Goal: Information Seeking & Learning: Find specific fact

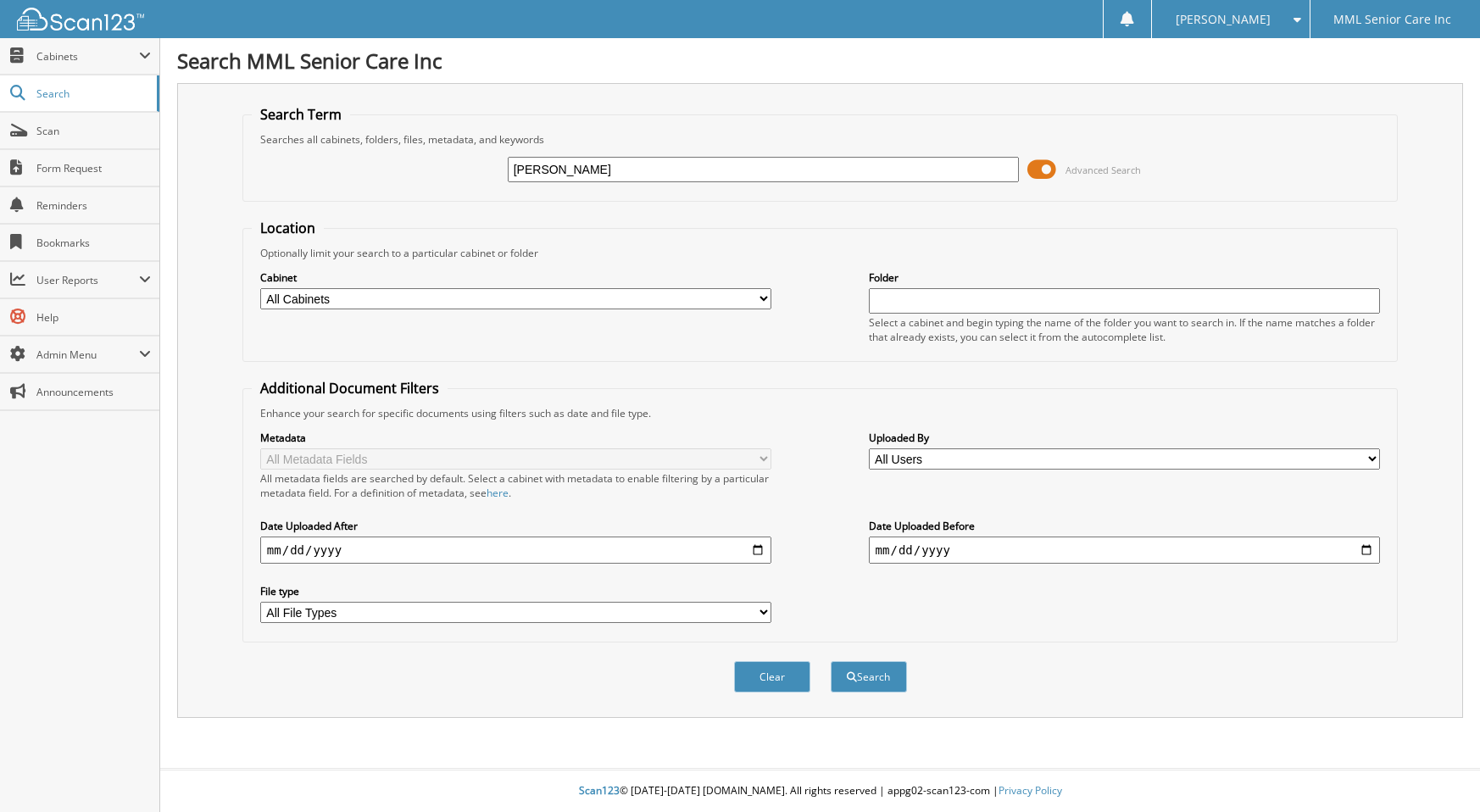
type input "Goncalves"
click at [831, 661] on button "Search" at bounding box center [868, 677] width 76 height 31
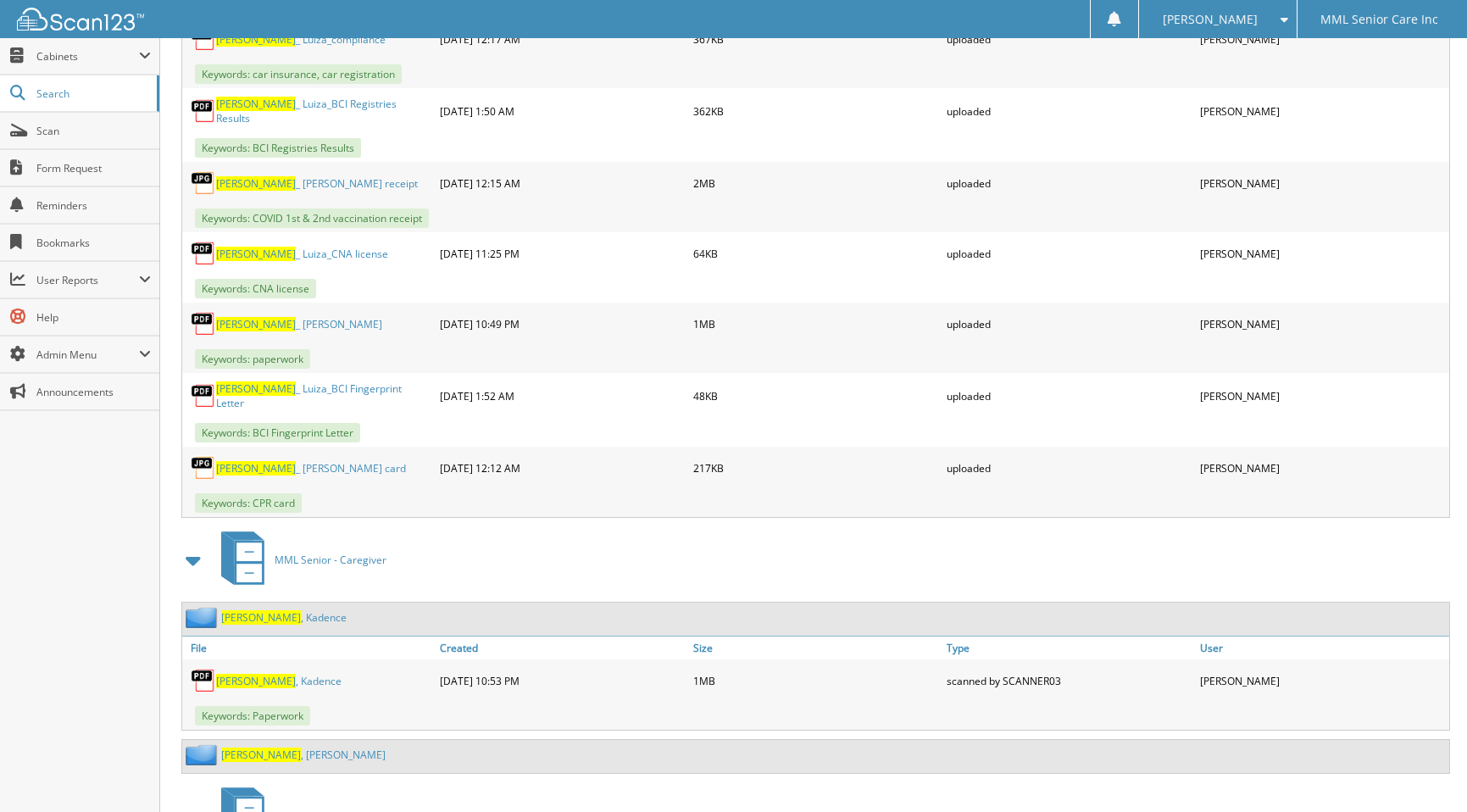
scroll to position [1373, 0]
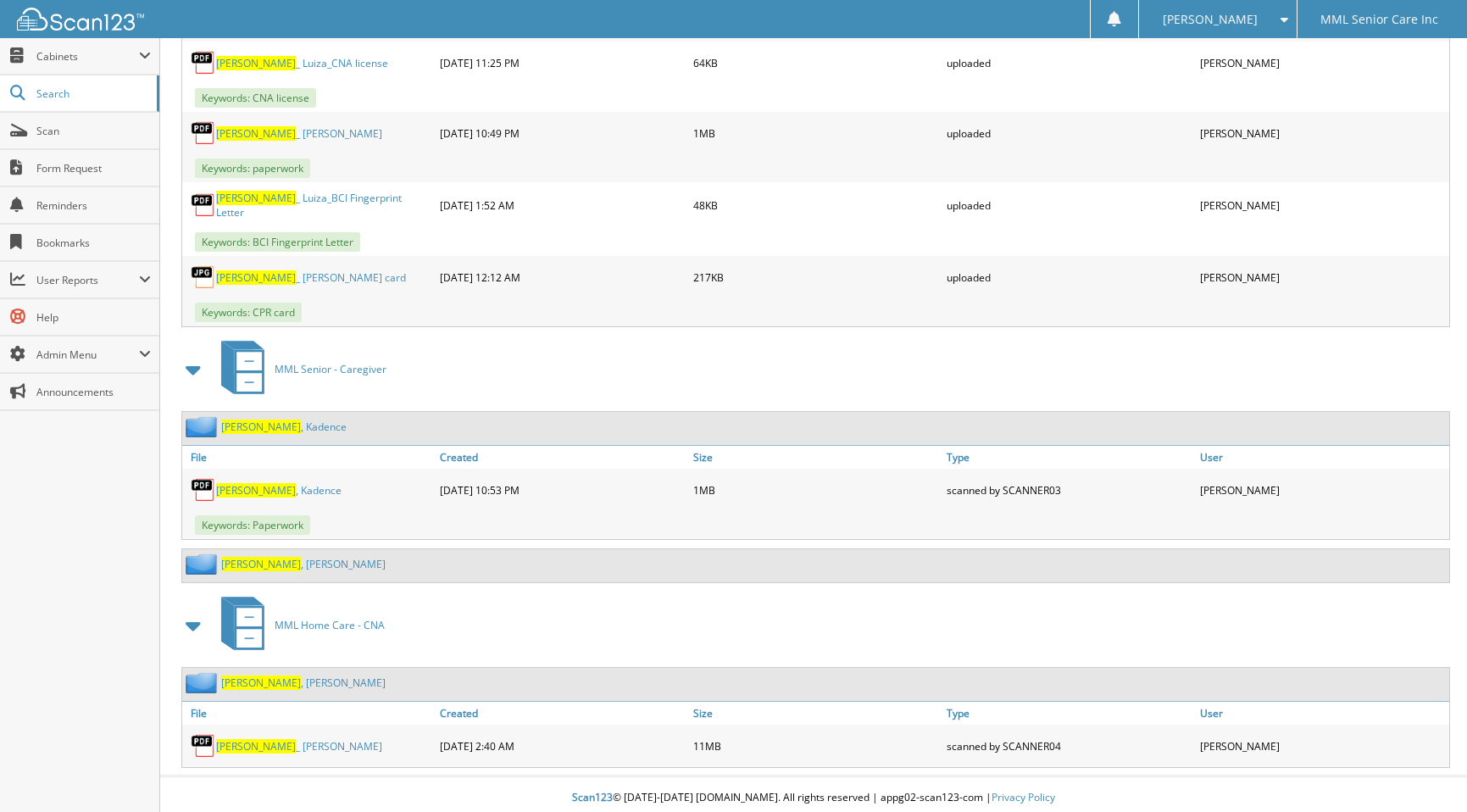
click at [268, 676] on span "Goncalves" at bounding box center [261, 683] width 80 height 15
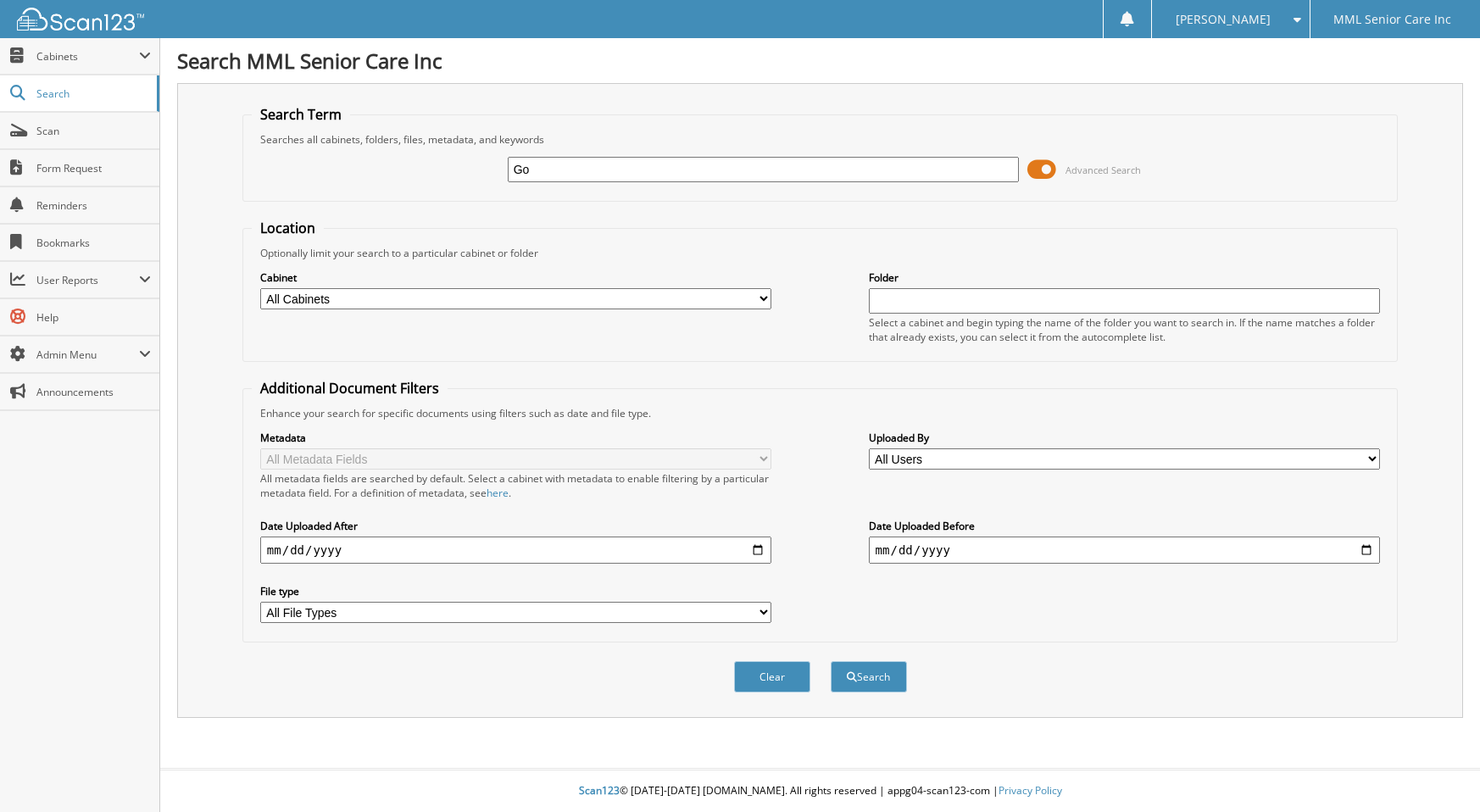
type input "Go"
type input "[PERSON_NAME]"
click at [831, 661] on button "Search" at bounding box center [868, 677] width 76 height 31
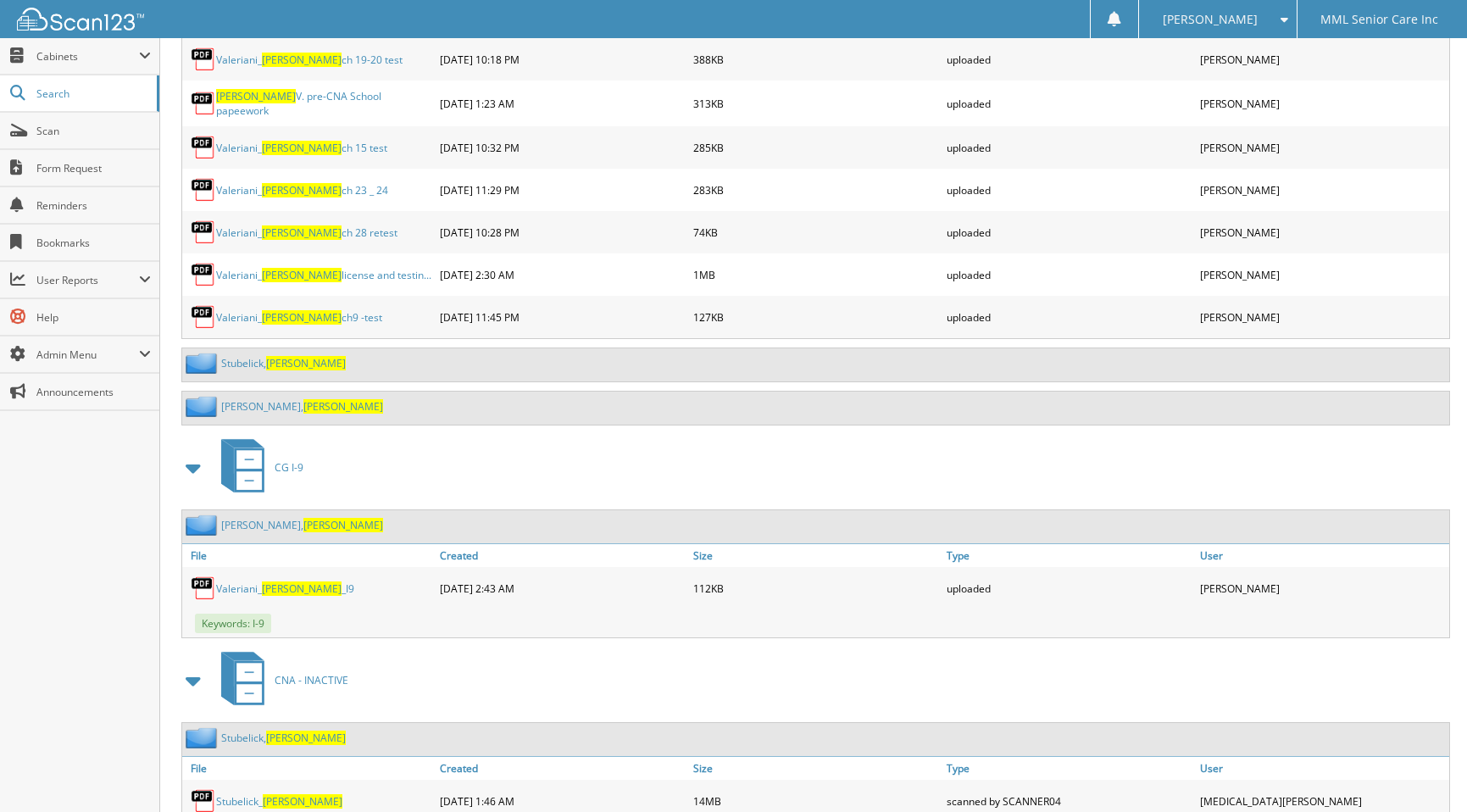
scroll to position [5171, 0]
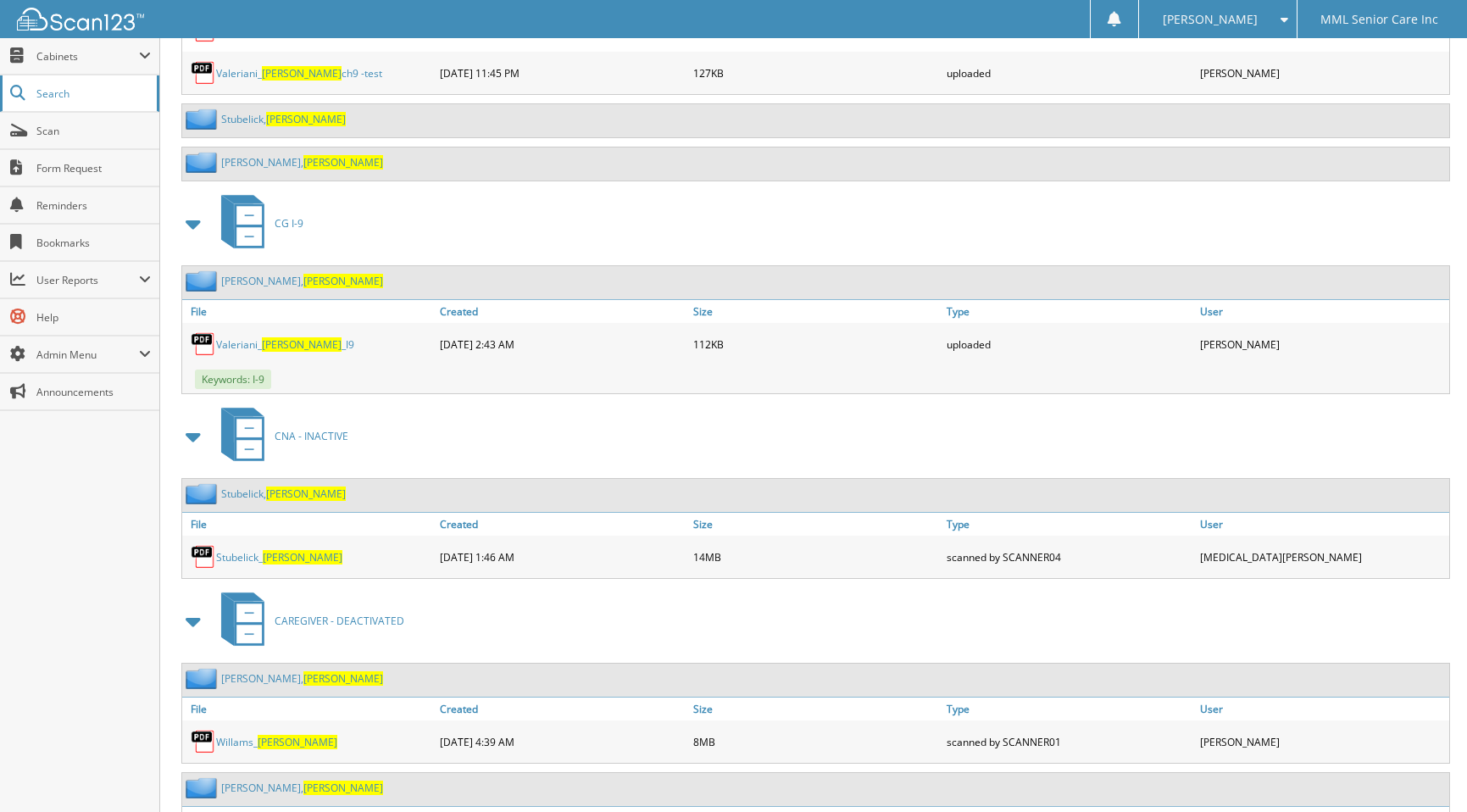
click at [54, 105] on link "Search" at bounding box center [79, 94] width 159 height 37
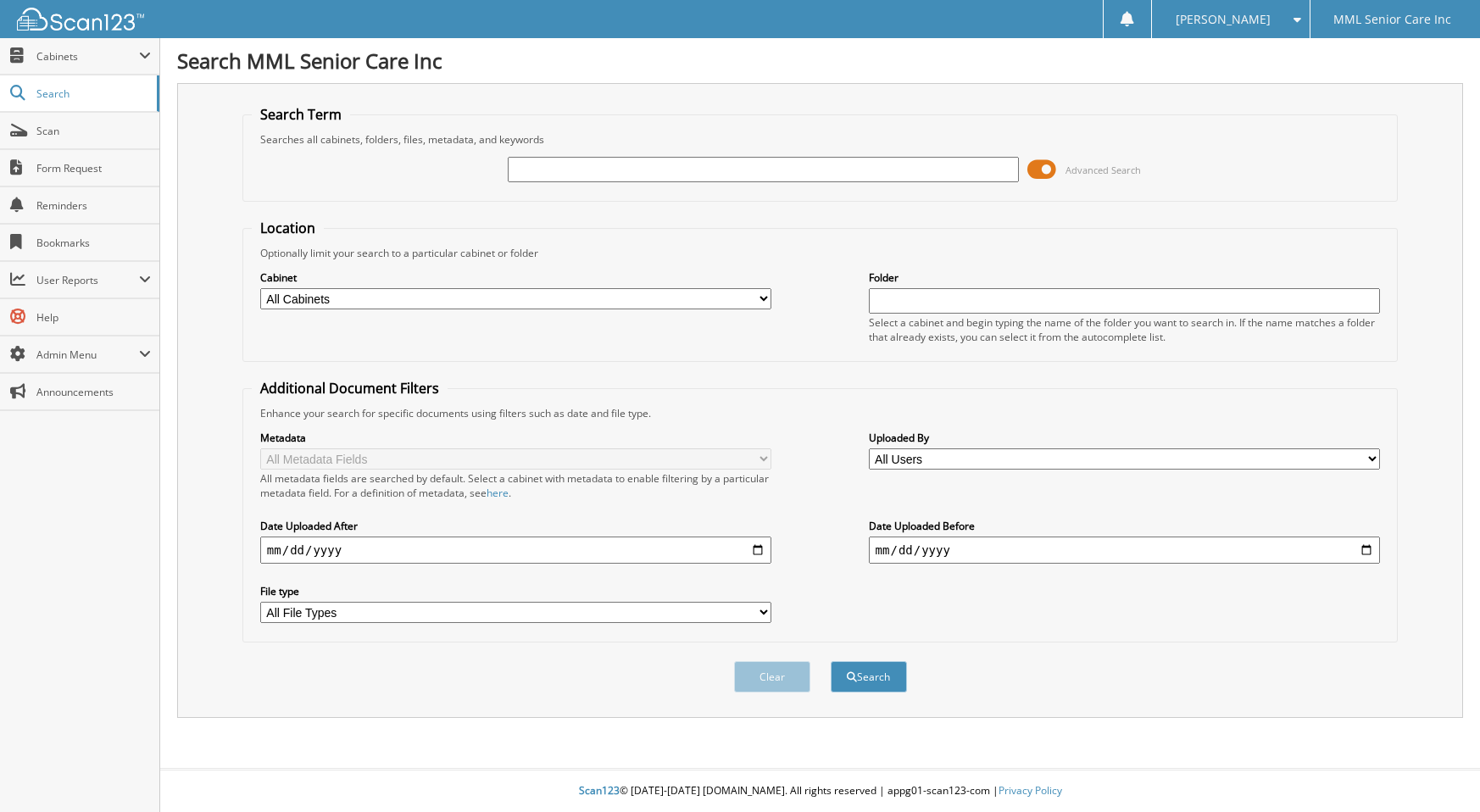
click at [560, 169] on input "text" at bounding box center [763, 169] width 512 height 26
type input "[PERSON_NAME]"
click at [831, 661] on button "Search" at bounding box center [868, 677] width 76 height 31
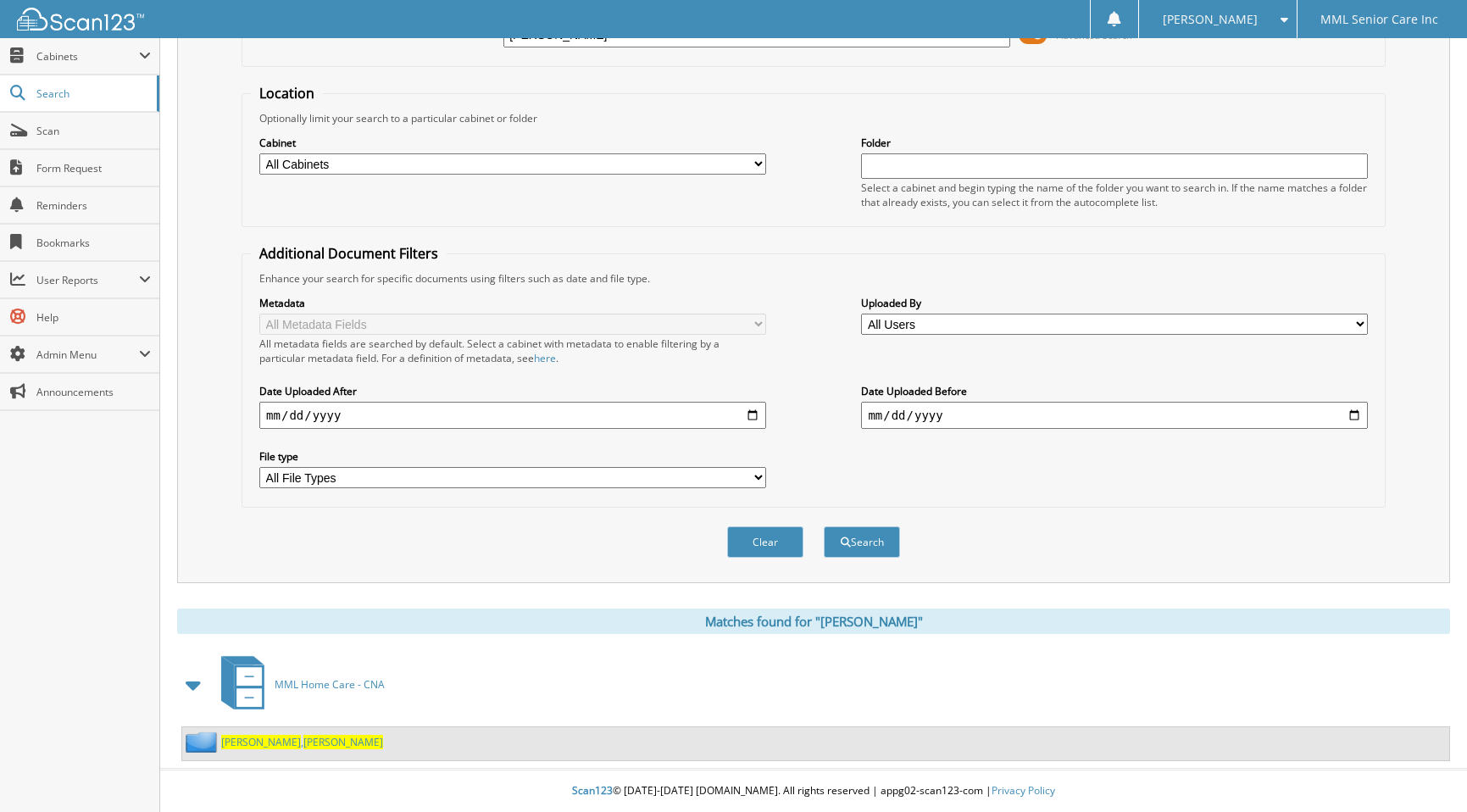
click at [303, 739] on span "Melinda" at bounding box center [343, 742] width 80 height 15
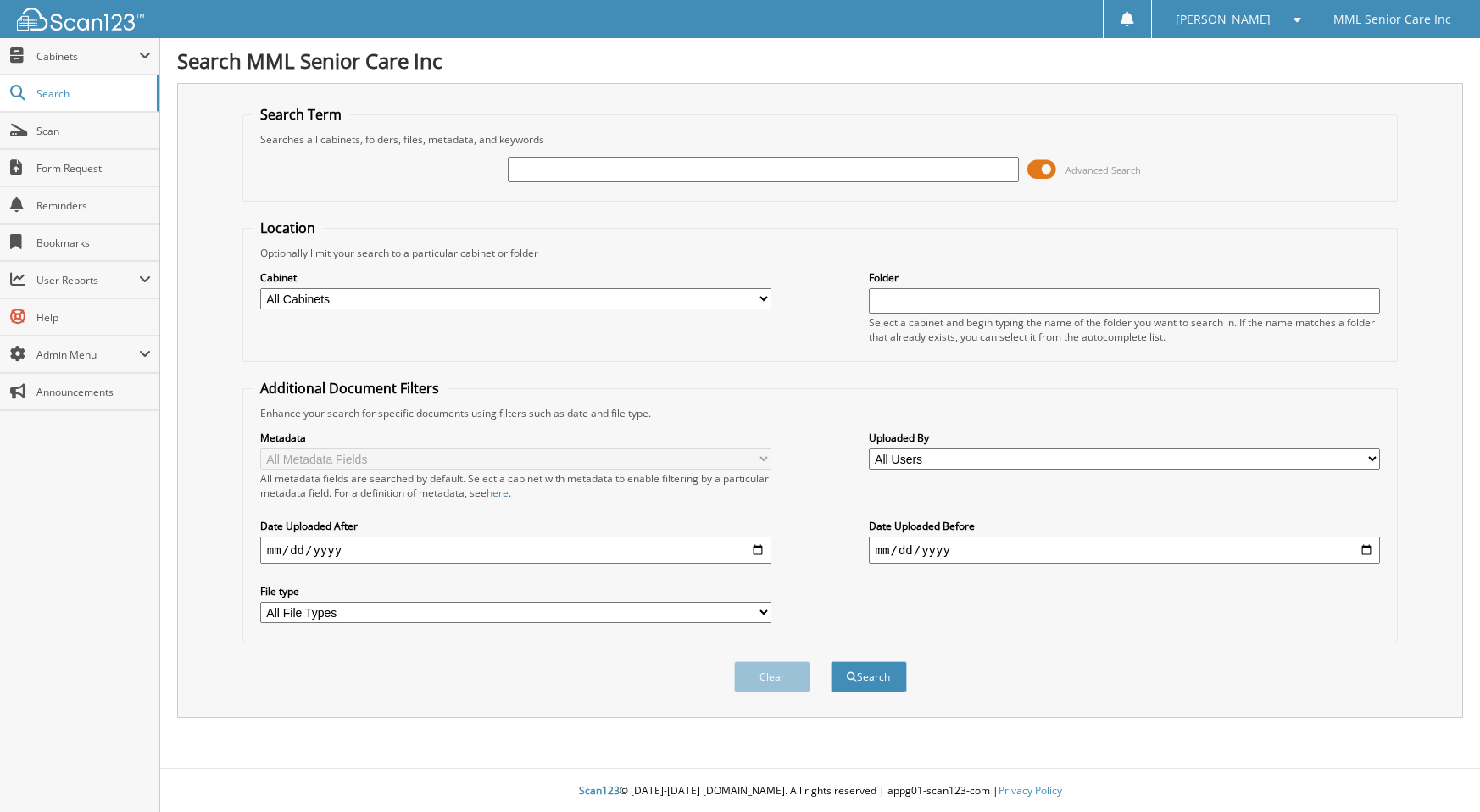
drag, startPoint x: 0, startPoint y: 0, endPoint x: 832, endPoint y: 165, distance: 848.2
click at [832, 165] on input "text" at bounding box center [763, 169] width 512 height 26
type input "Janet"
click at [872, 682] on button "Search" at bounding box center [868, 677] width 76 height 31
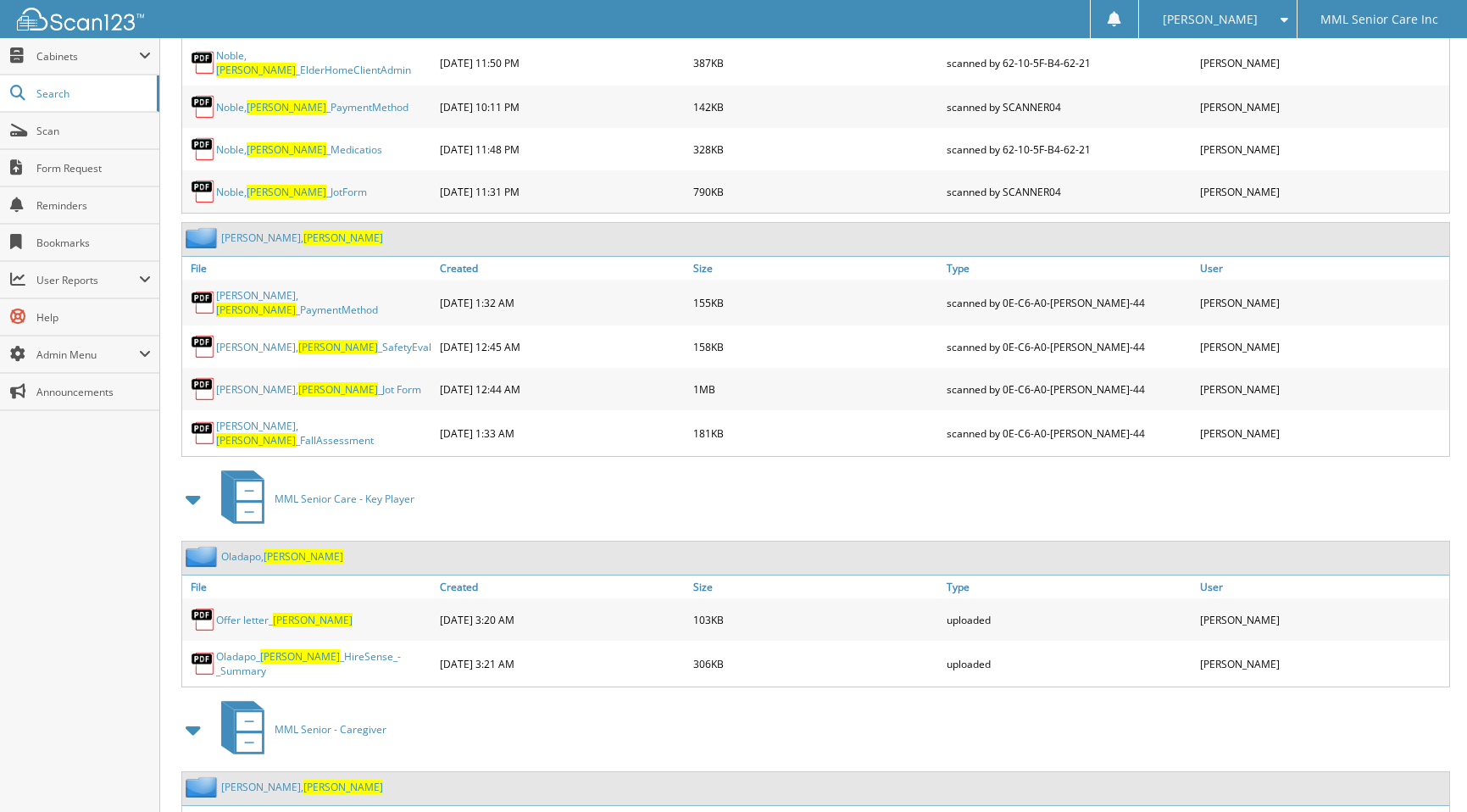
scroll to position [5006, 0]
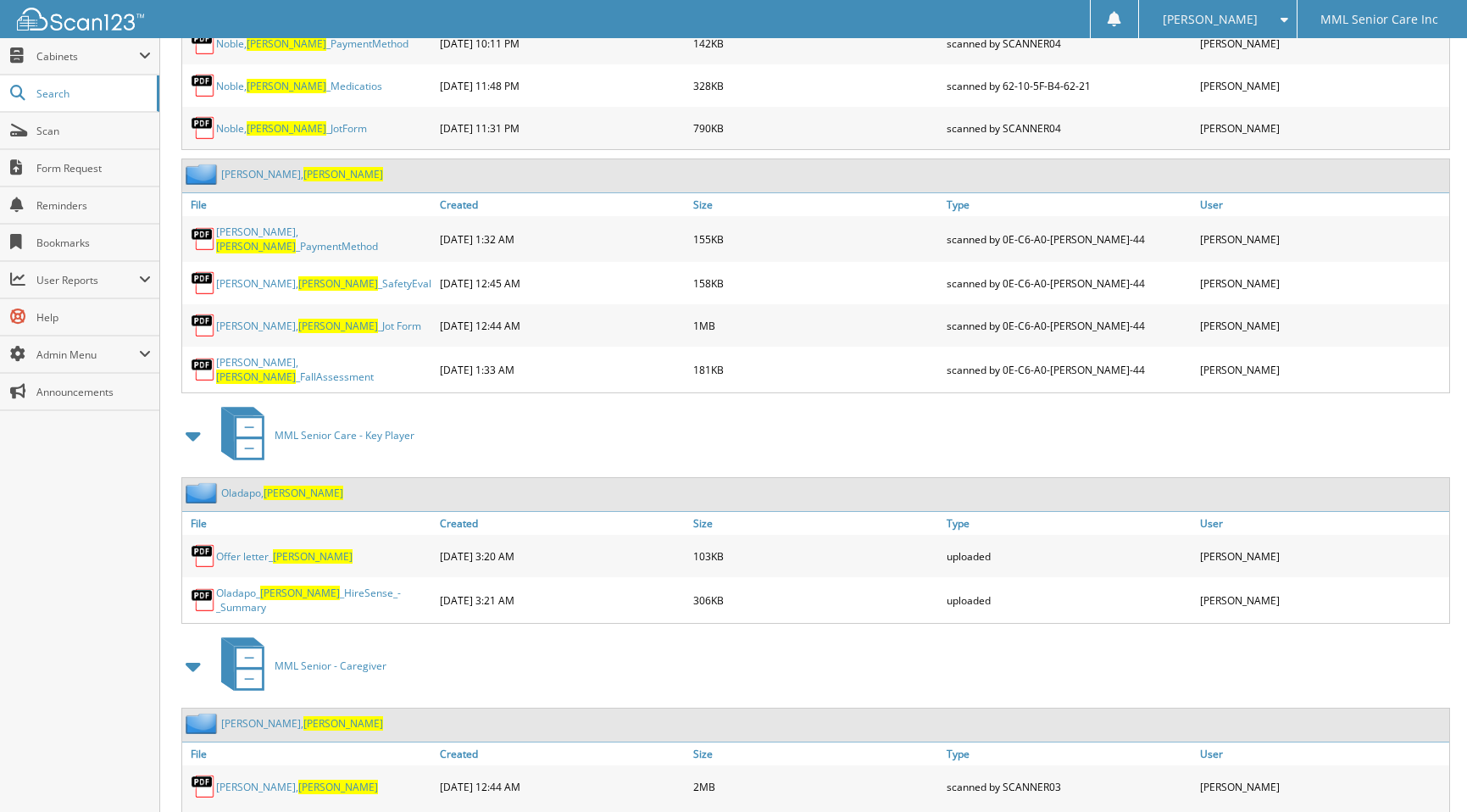
click at [243, 485] on link "Oladapo, Janet" at bounding box center [282, 493] width 122 height 15
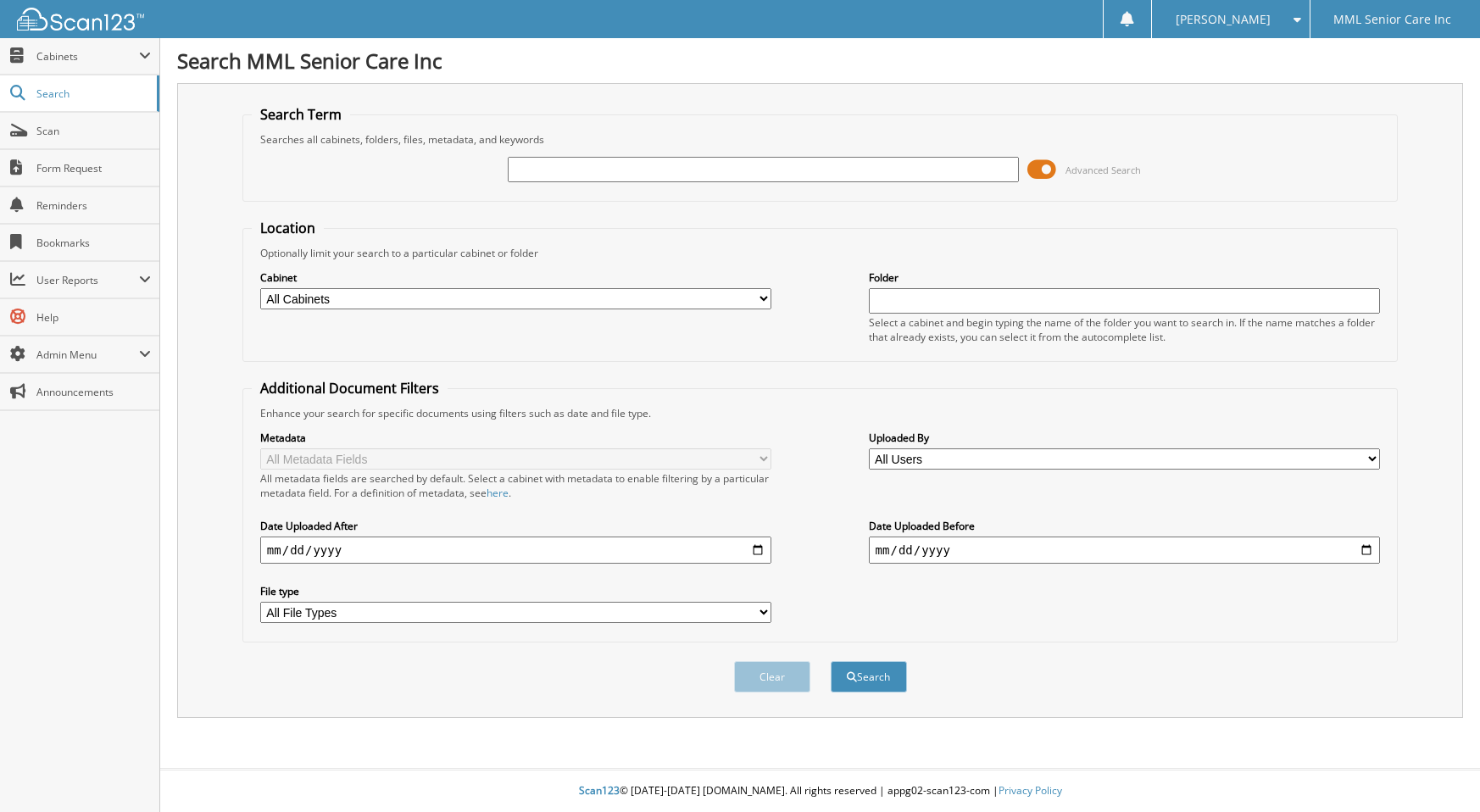
drag, startPoint x: 821, startPoint y: 165, endPoint x: 831, endPoint y: 140, distance: 26.9
click at [820, 165] on input "text" at bounding box center [763, 169] width 512 height 26
type input "Kimanthi"
click at [831, 661] on button "Search" at bounding box center [868, 677] width 76 height 31
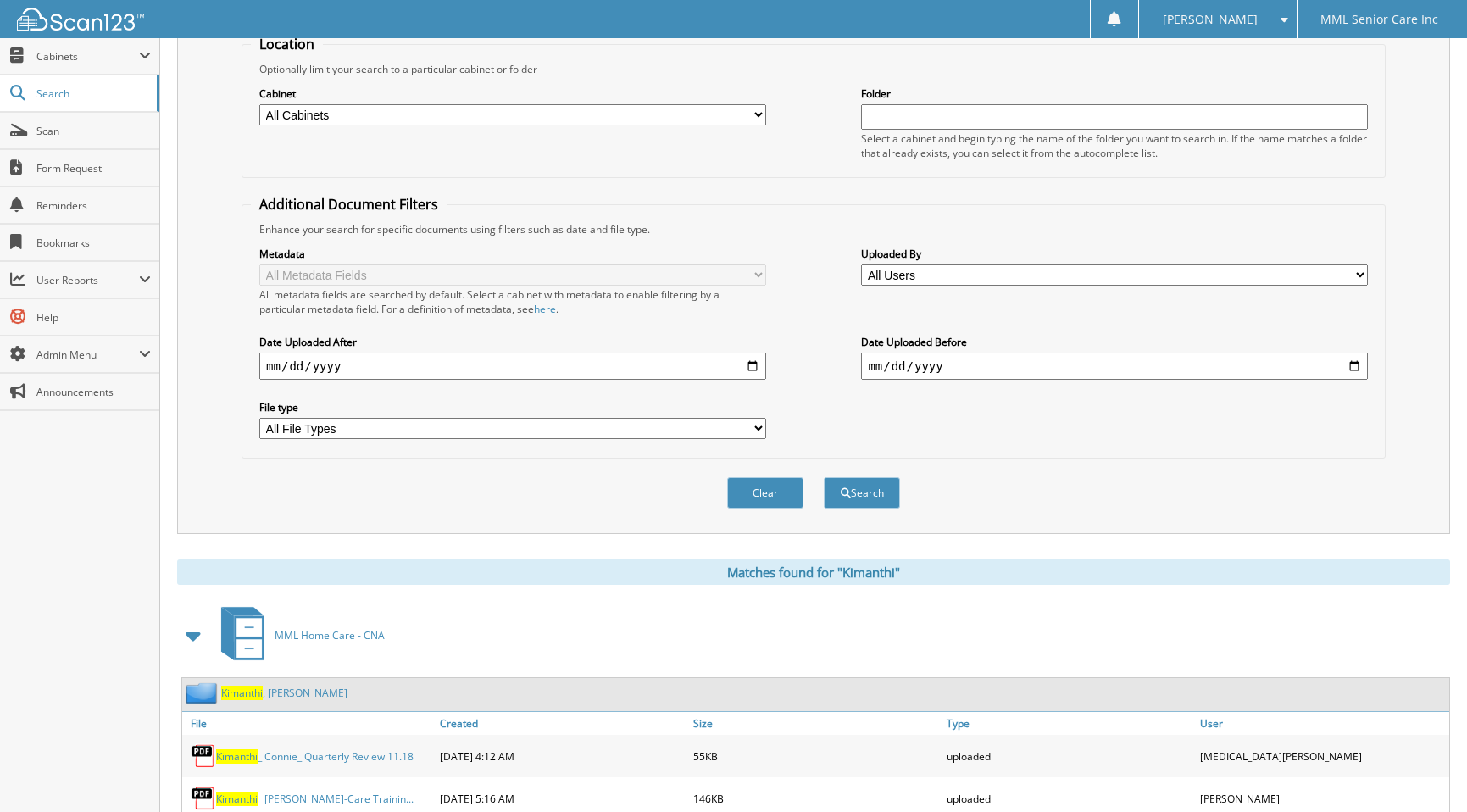
scroll to position [254, 0]
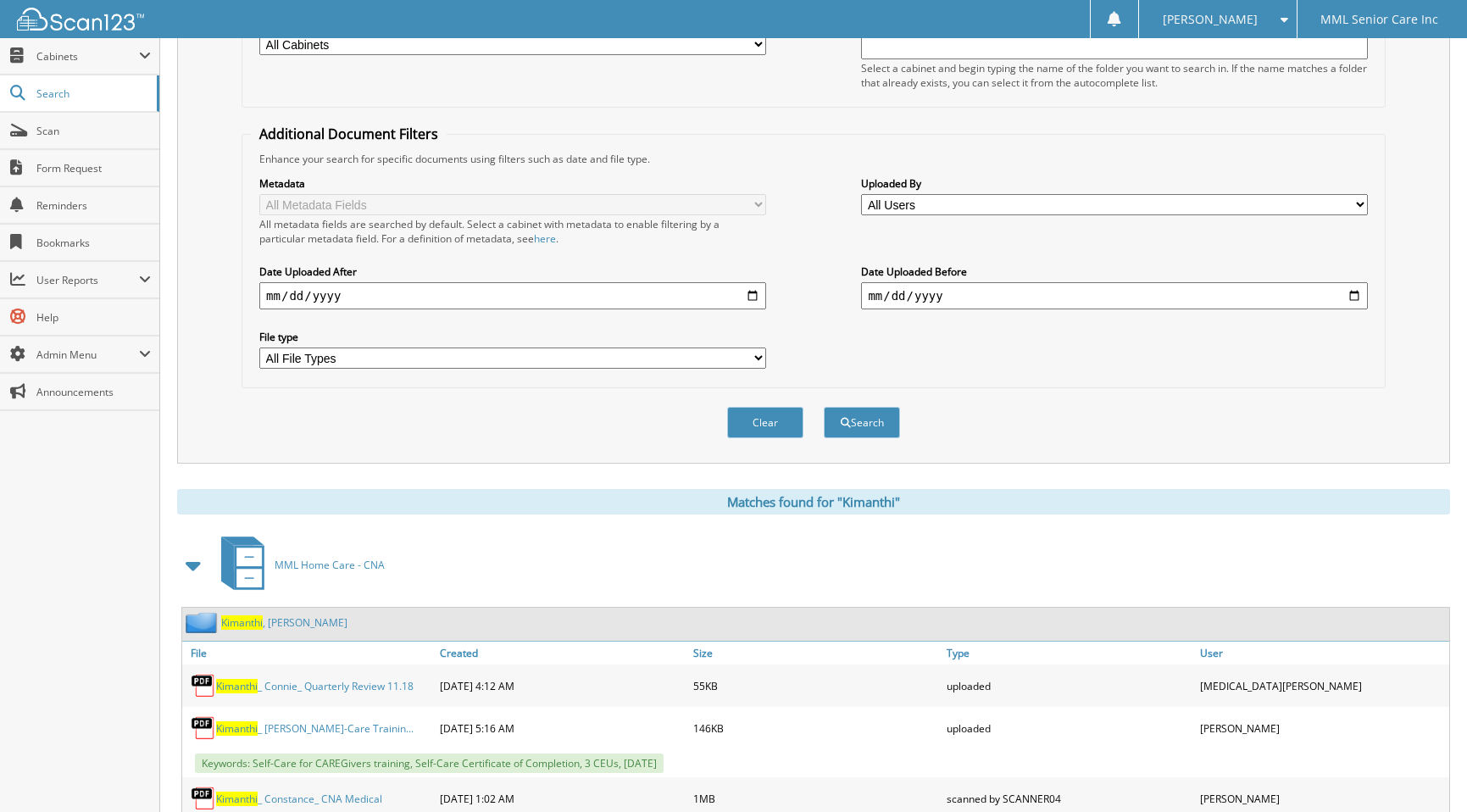
click at [258, 626] on span "Kimanthi" at bounding box center [241, 622] width 41 height 15
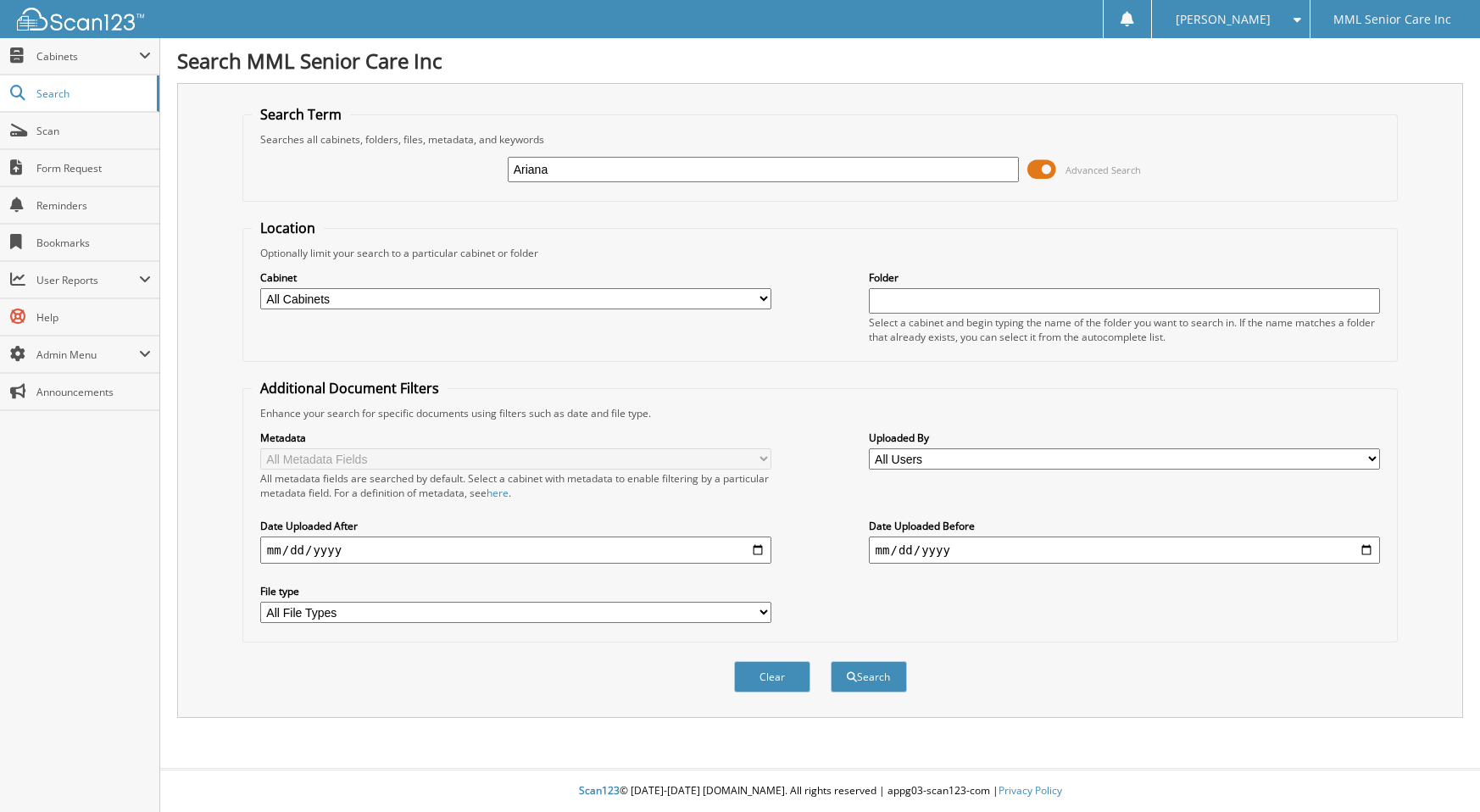
type input "Ariana"
click at [831, 661] on button "Search" at bounding box center [868, 677] width 76 height 31
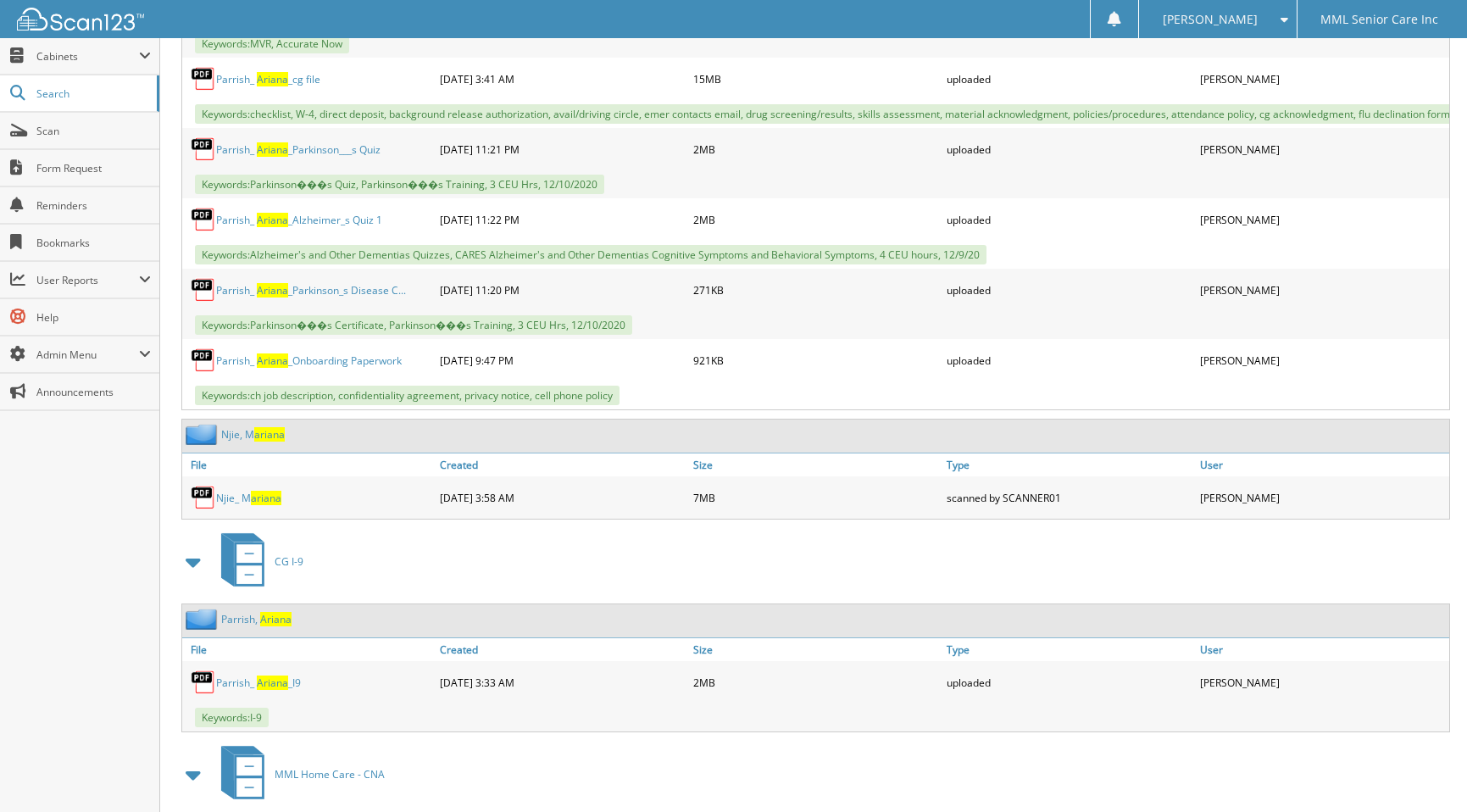
scroll to position [1878, 0]
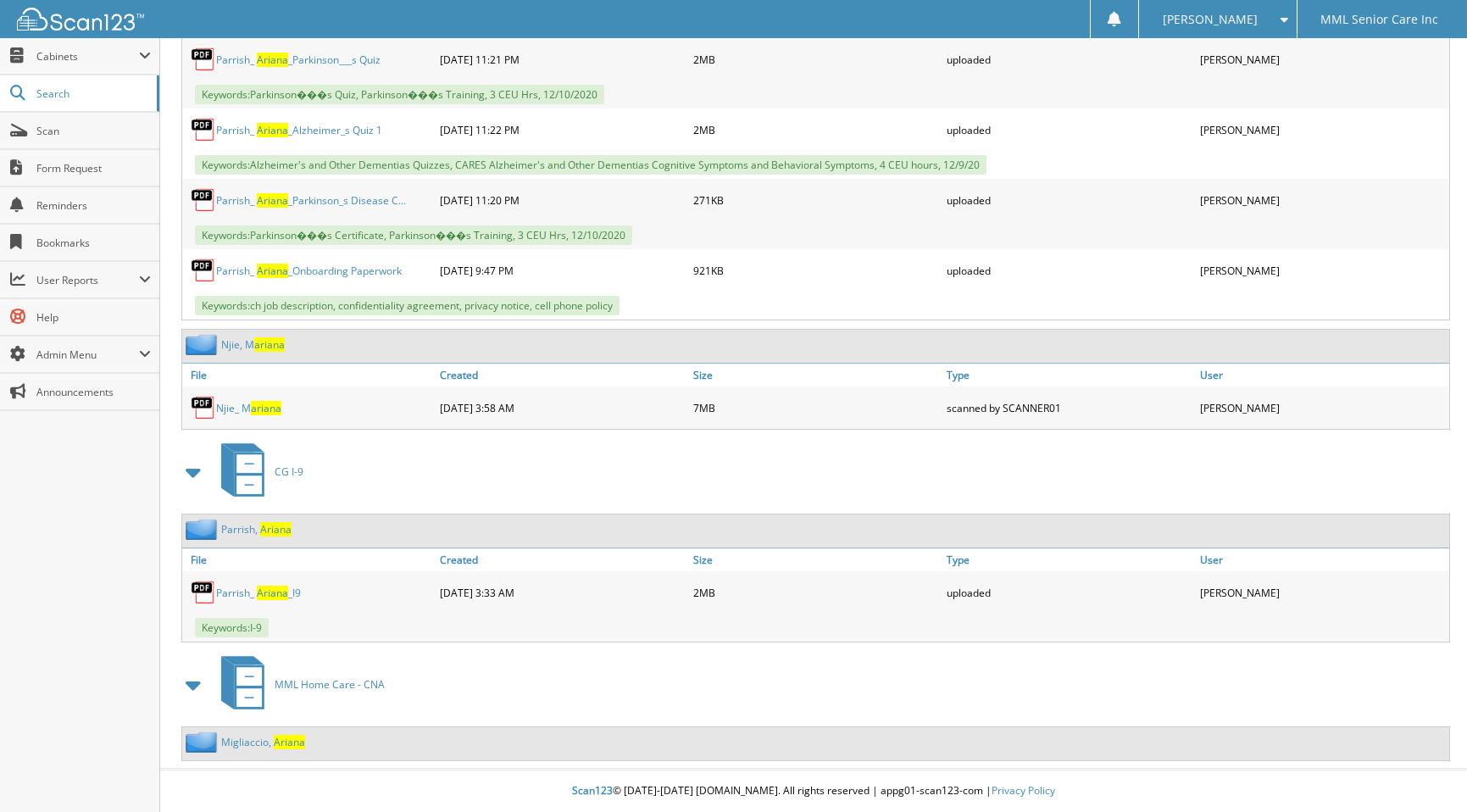
click at [272, 732] on div "M i g l i a c c i o , A r i a n a" at bounding box center [243, 741] width 122 height 21
click at [278, 744] on span "A r i a n a" at bounding box center [289, 742] width 31 height 15
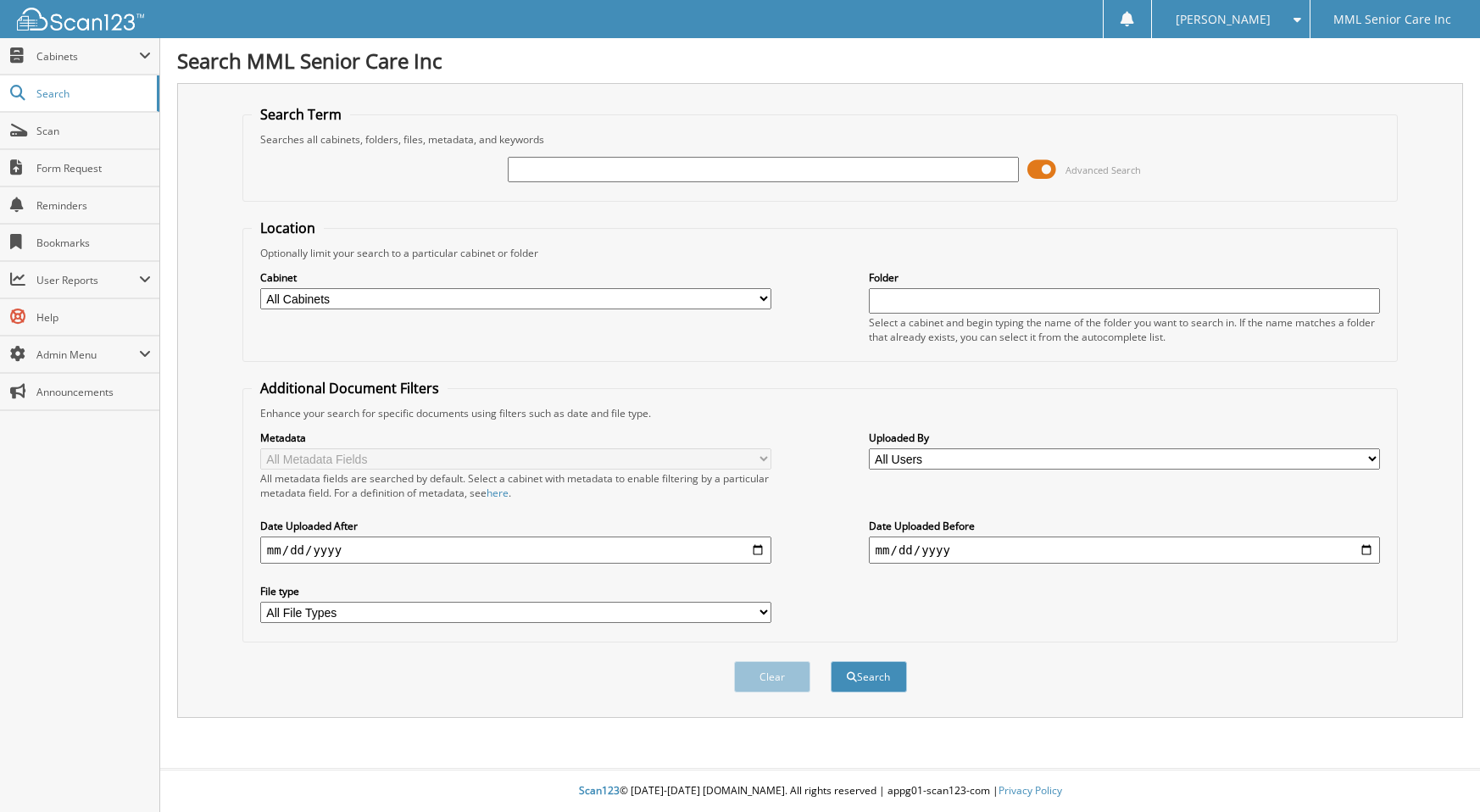
click at [630, 168] on input "text" at bounding box center [763, 169] width 512 height 26
type input "l"
type input "kimathi"
click at [831, 661] on button "Search" at bounding box center [868, 677] width 76 height 31
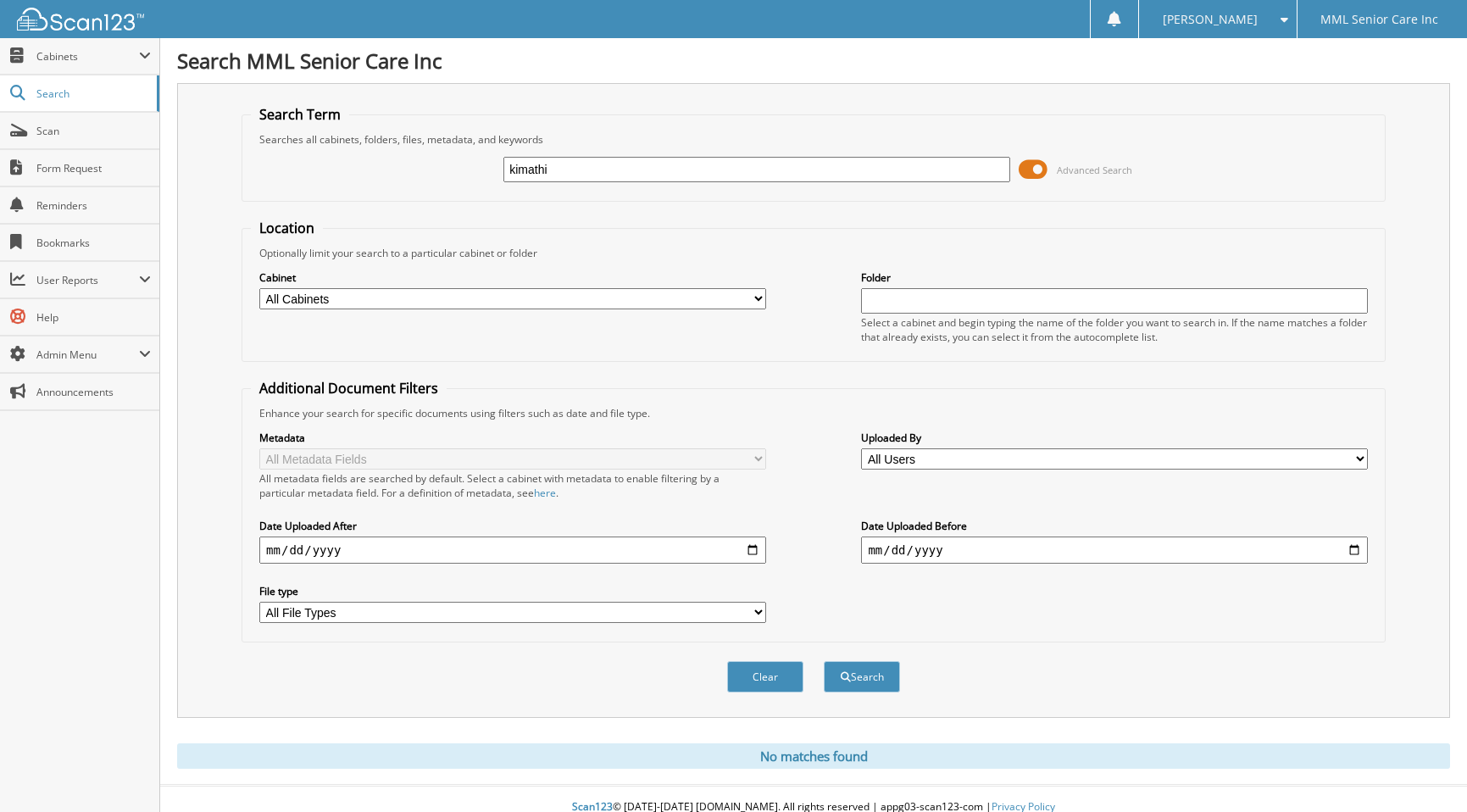
click at [649, 173] on input "kimathi" at bounding box center [757, 169] width 506 height 26
type input "kimanthi"
click at [824, 661] on button "Search" at bounding box center [862, 677] width 76 height 31
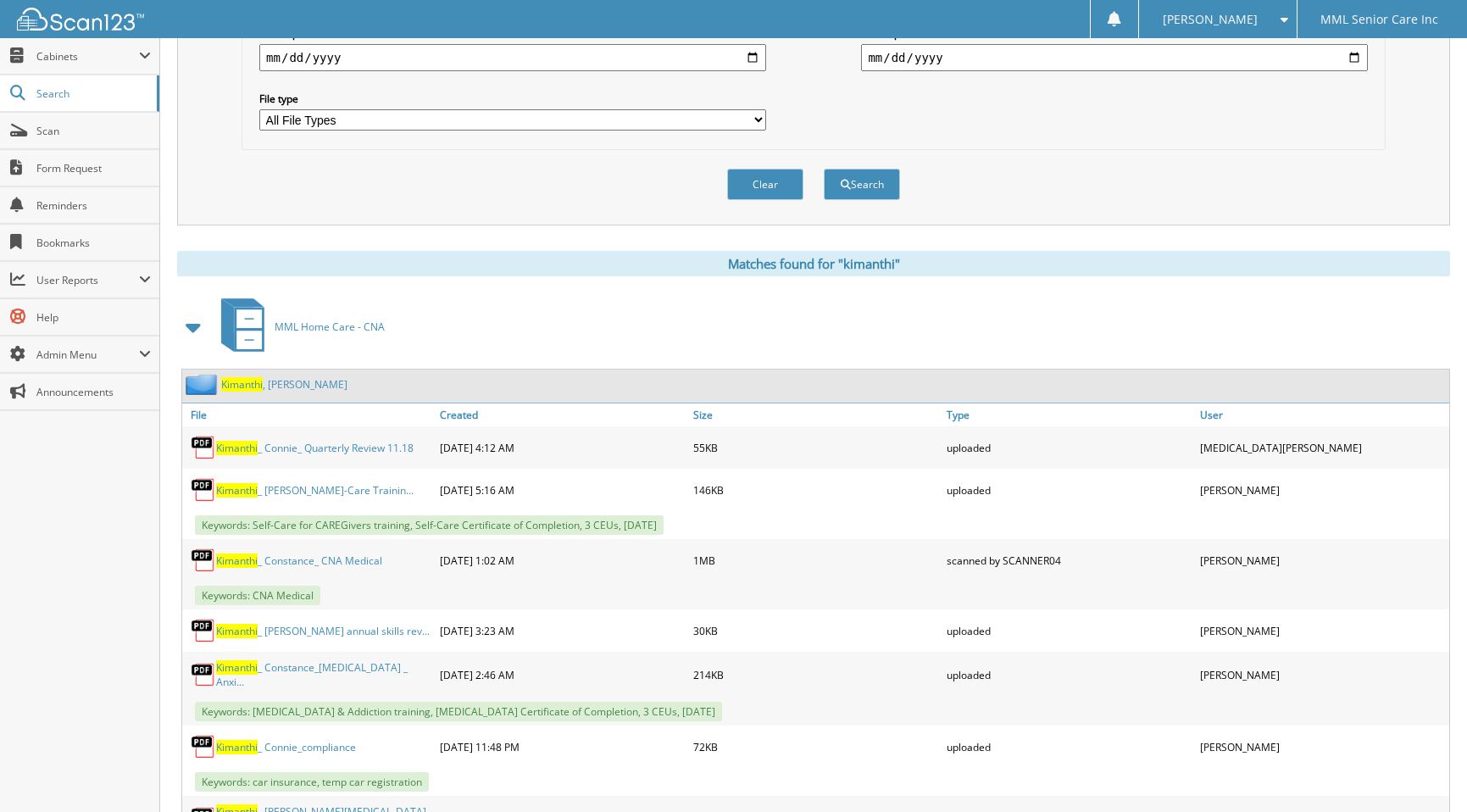
scroll to position [557, 0]
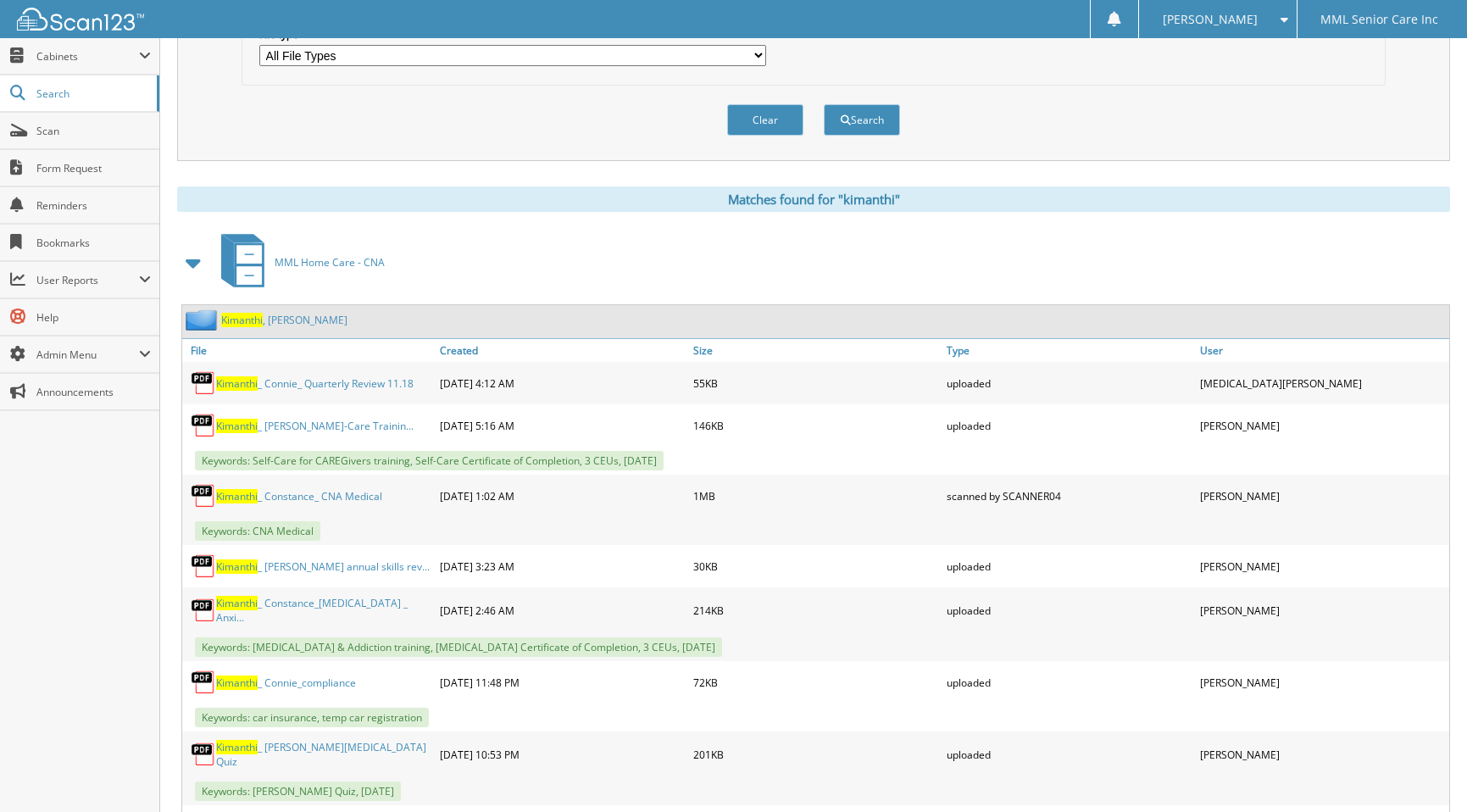
click at [291, 317] on link "Kimanthi , Constance" at bounding box center [284, 320] width 126 height 15
